Goal: Transaction & Acquisition: Purchase product/service

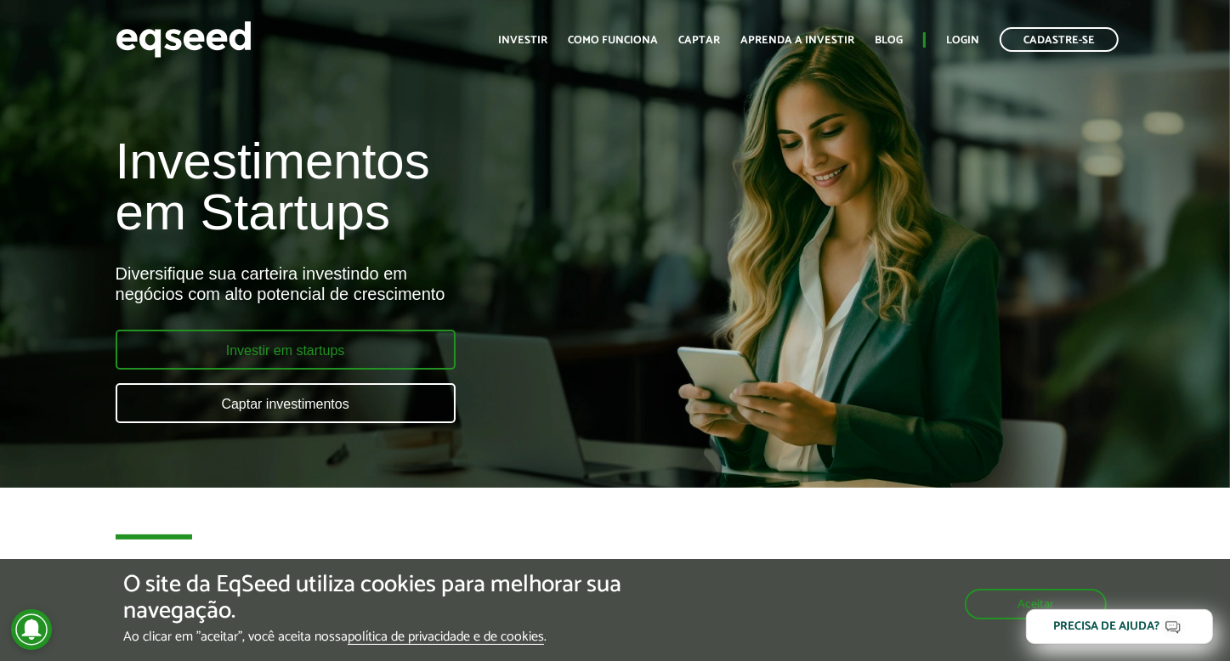
click at [310, 351] on link "Investir em startups" at bounding box center [286, 350] width 340 height 40
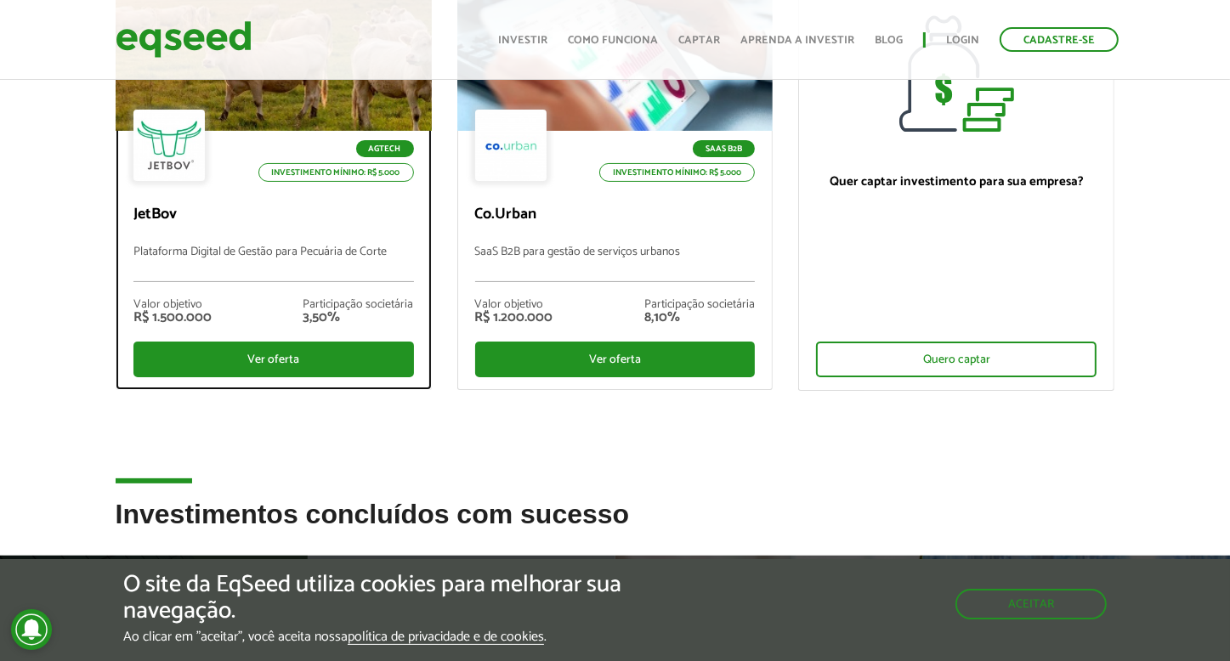
scroll to position [255, 0]
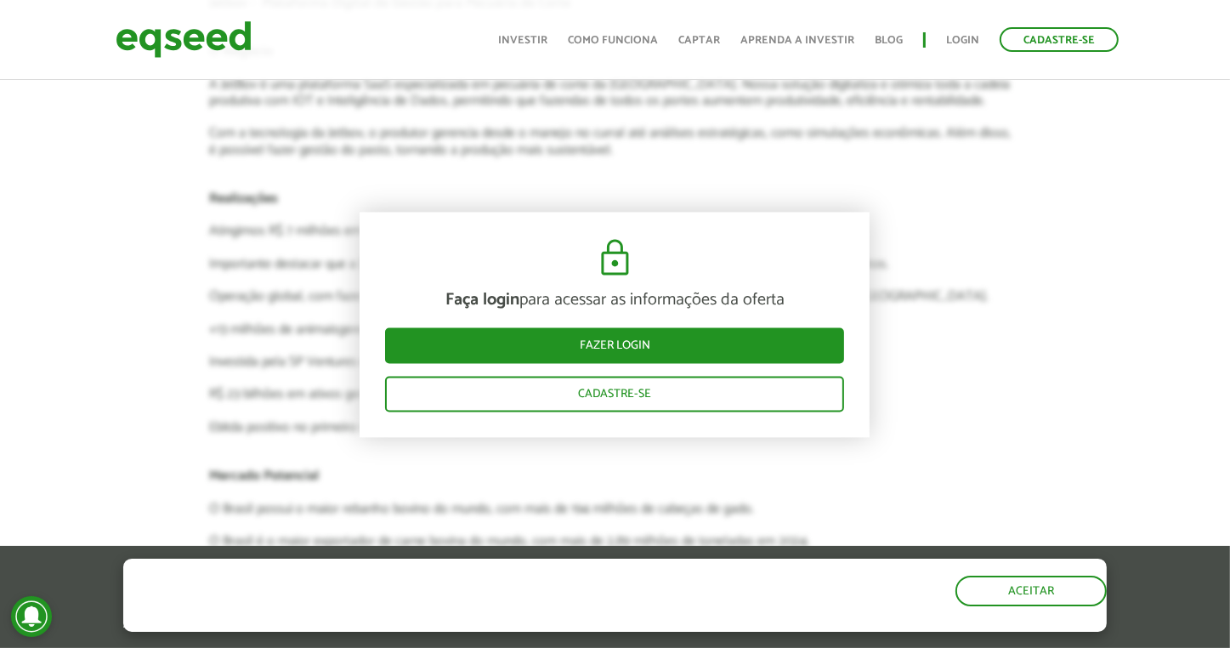
scroll to position [3505, 0]
